Goal: Information Seeking & Learning: Find contact information

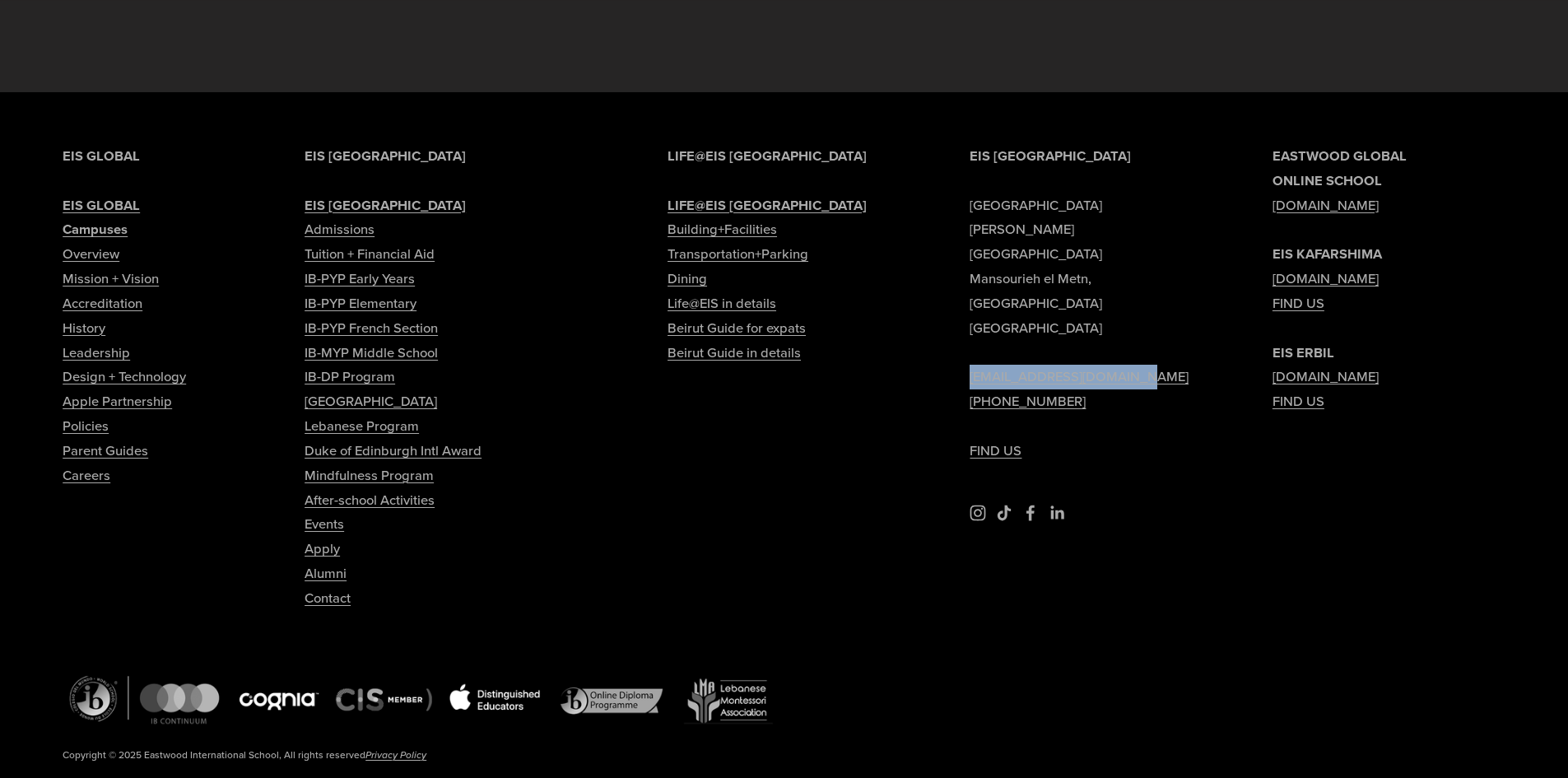
drag, startPoint x: 1151, startPoint y: 235, endPoint x: 969, endPoint y: 245, distance: 182.3
click at [969, 245] on div "EIS [GEOGRAPHIC_DATA] [PERSON_NAME][GEOGRAPHIC_DATA] [EMAIL_ADDRESS][DOMAIN_NAM…" at bounding box center [784, 480] width 1568 height 673
copy link "[EMAIL_ADDRESS][DOMAIN_NAME]"
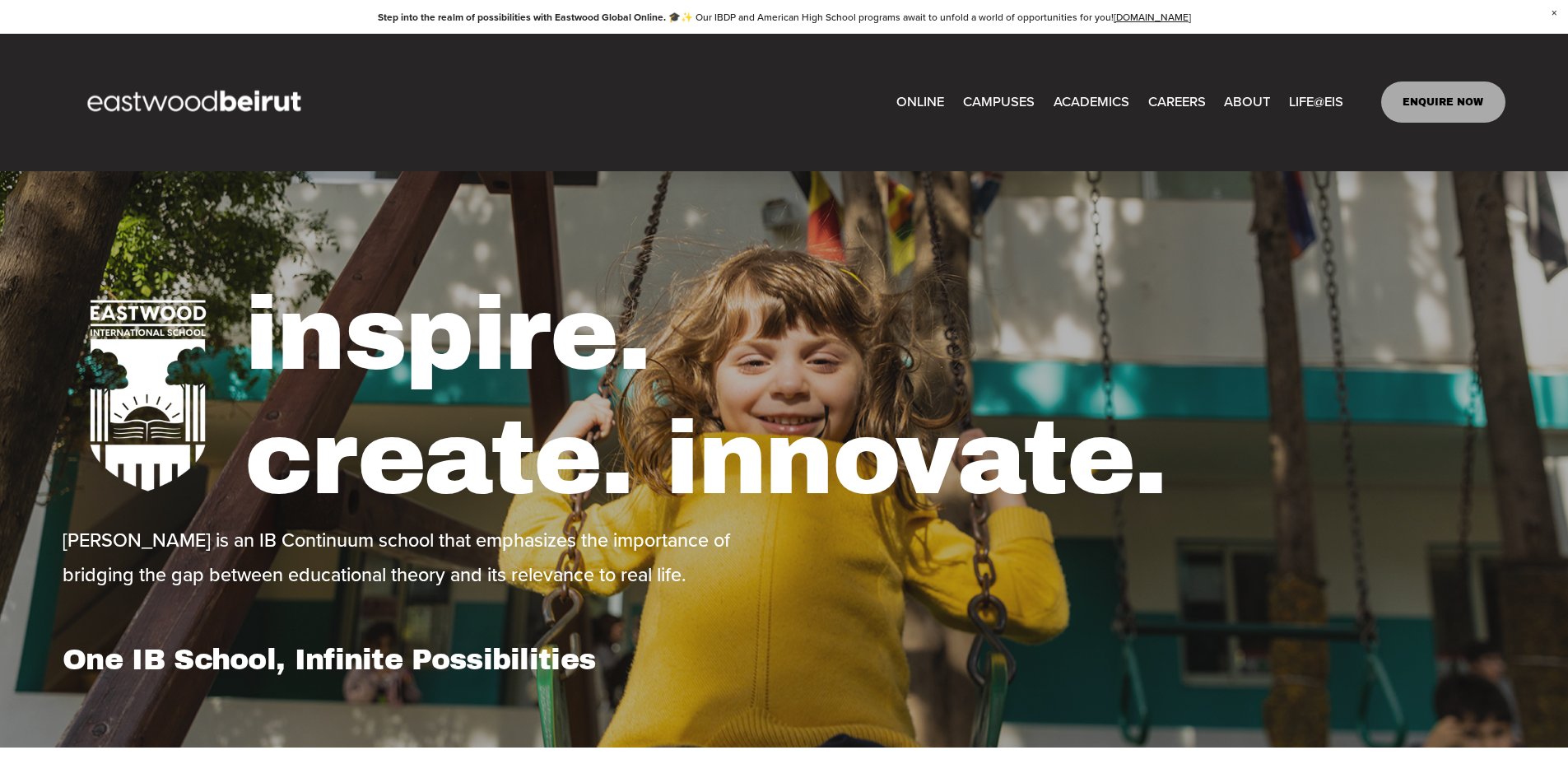
scroll to position [0, 0]
